Goal: Navigation & Orientation: Find specific page/section

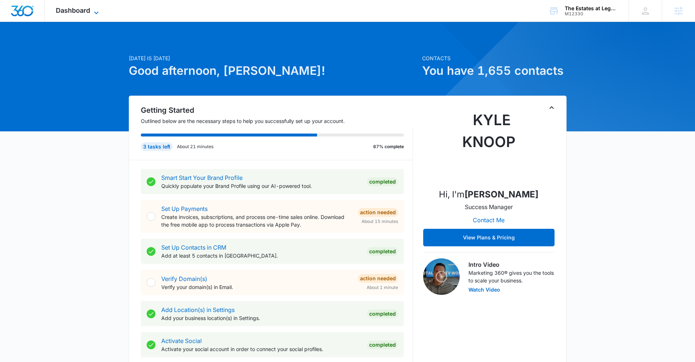
click at [85, 11] on span "Dashboard" at bounding box center [73, 11] width 34 height 8
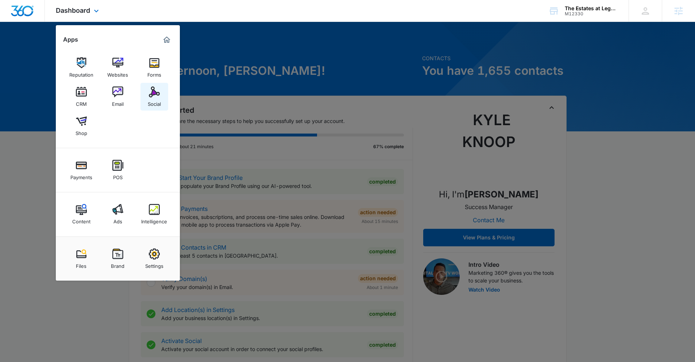
click at [147, 90] on link "Social" at bounding box center [155, 97] width 28 height 28
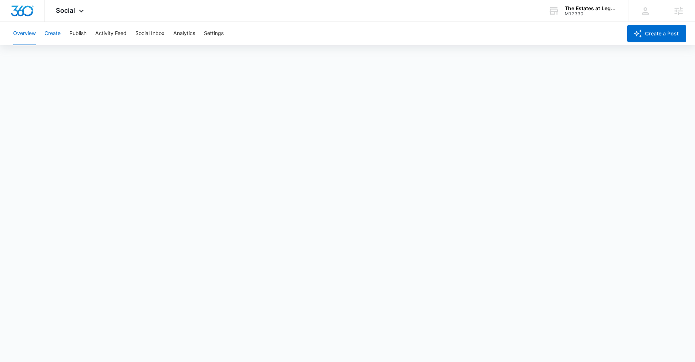
click at [60, 37] on button "Create" at bounding box center [53, 33] width 16 height 23
click at [74, 57] on button "Approvals" at bounding box center [71, 56] width 24 height 20
click at [75, 37] on button "Publish" at bounding box center [77, 33] width 17 height 23
click at [65, 53] on button "Schedules" at bounding box center [55, 56] width 25 height 20
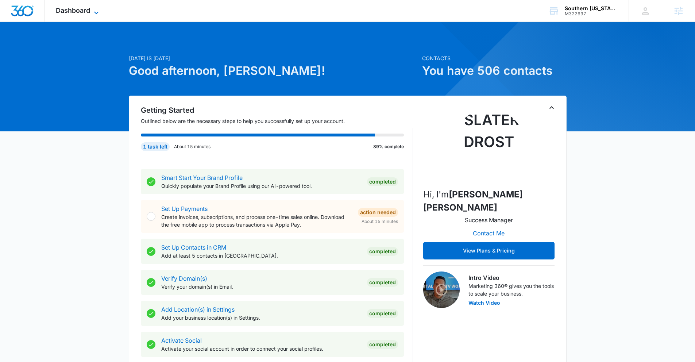
click at [70, 11] on span "Dashboard" at bounding box center [73, 11] width 34 height 8
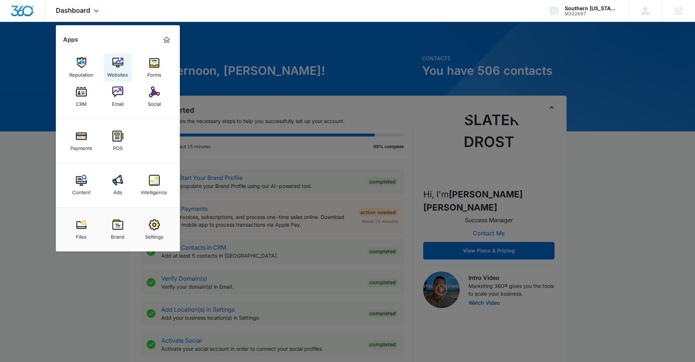
click at [120, 70] on div "Websites" at bounding box center [117, 72] width 21 height 9
